Goal: Transaction & Acquisition: Purchase product/service

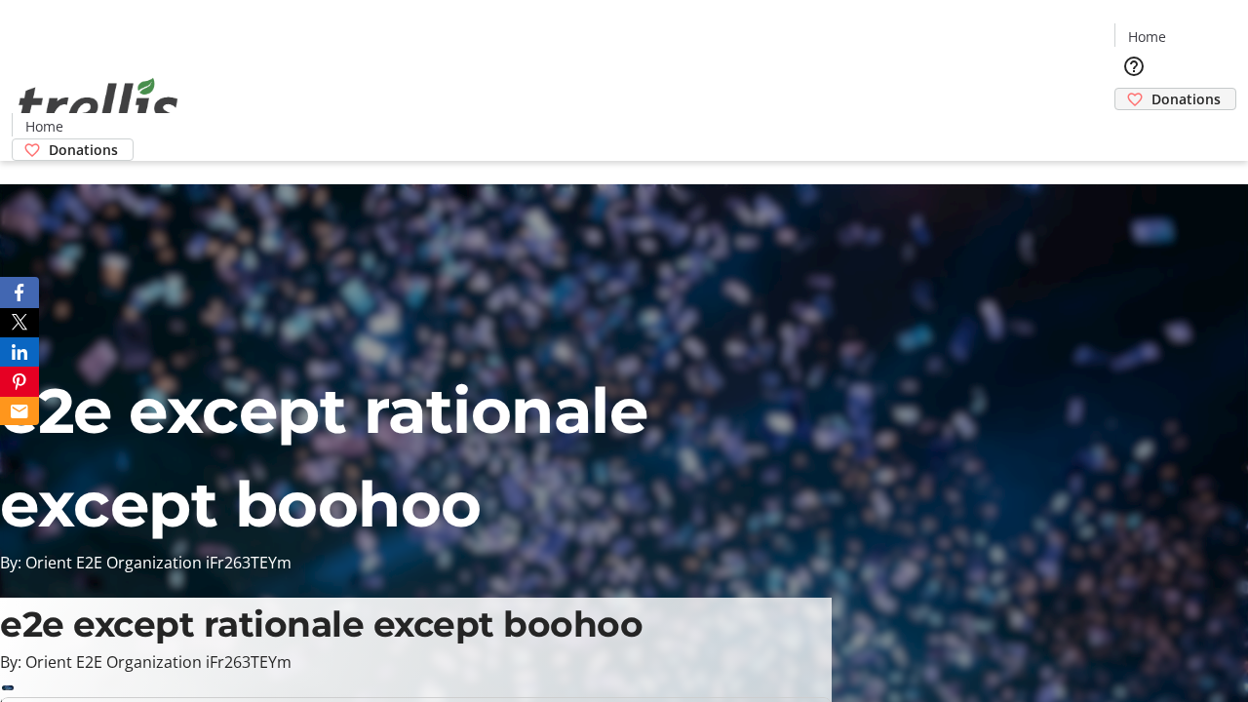
click at [1151, 89] on span "Donations" at bounding box center [1185, 99] width 69 height 20
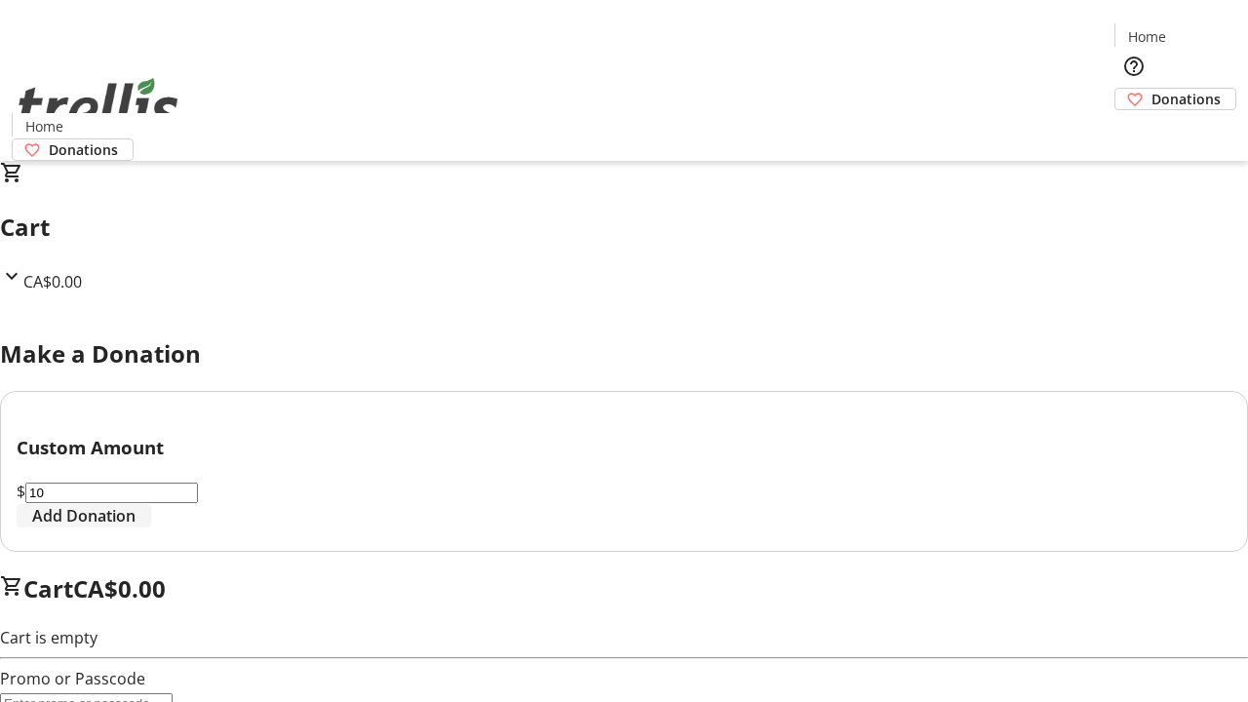
click at [135, 527] on span "Add Donation" at bounding box center [83, 515] width 103 height 23
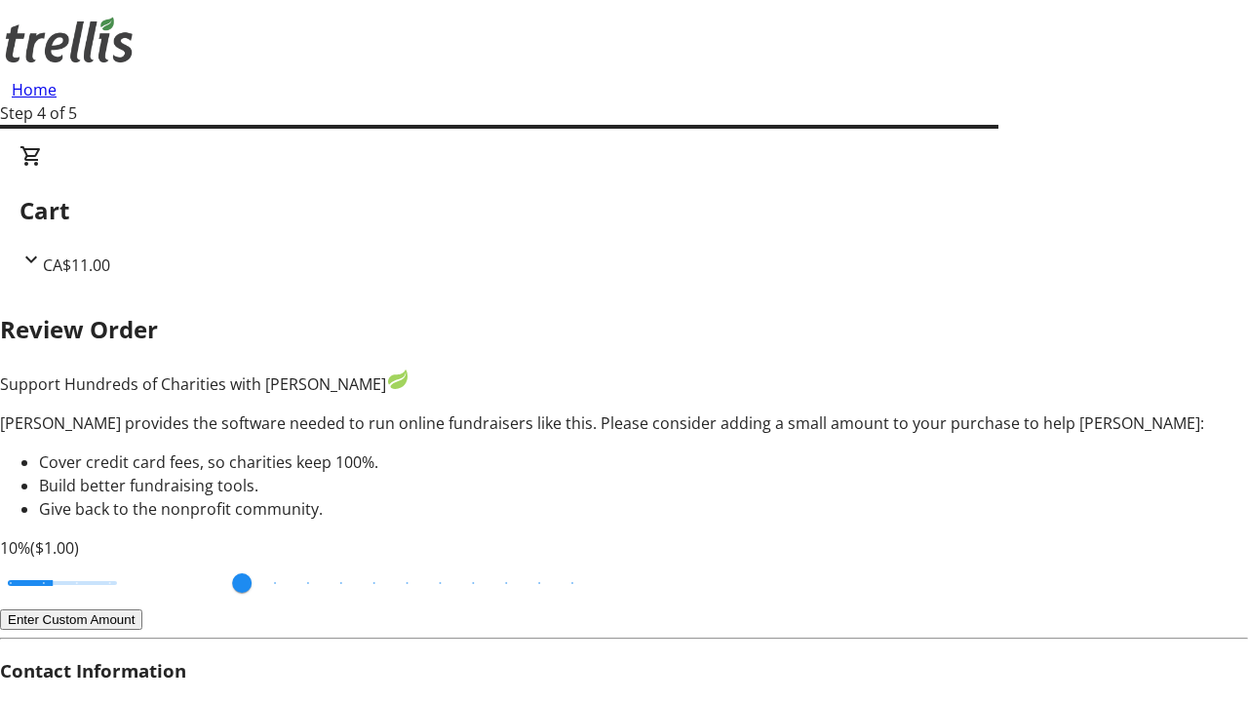
type input "3"
click at [132, 561] on input "Cover fees percentage" at bounding box center [62, 582] width 150 height 43
